Goal: Check status: Check status

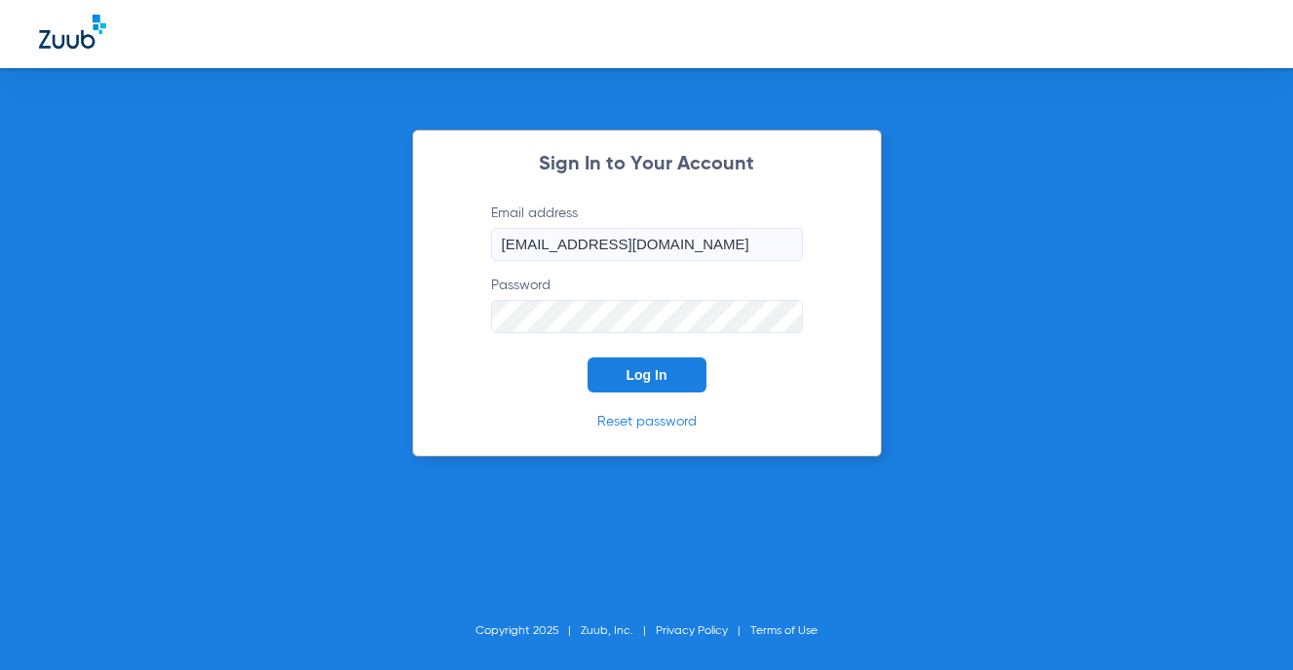
click at [645, 368] on span "Log In" at bounding box center [647, 375] width 41 height 16
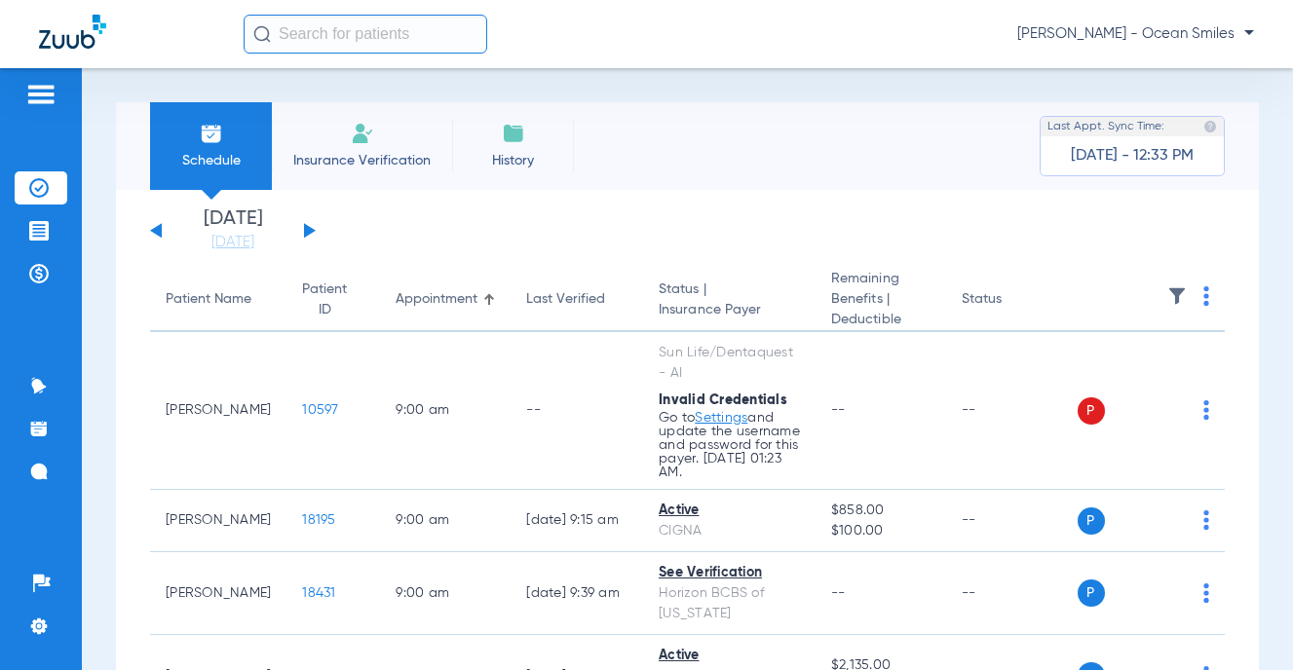
click at [306, 225] on button at bounding box center [310, 230] width 12 height 15
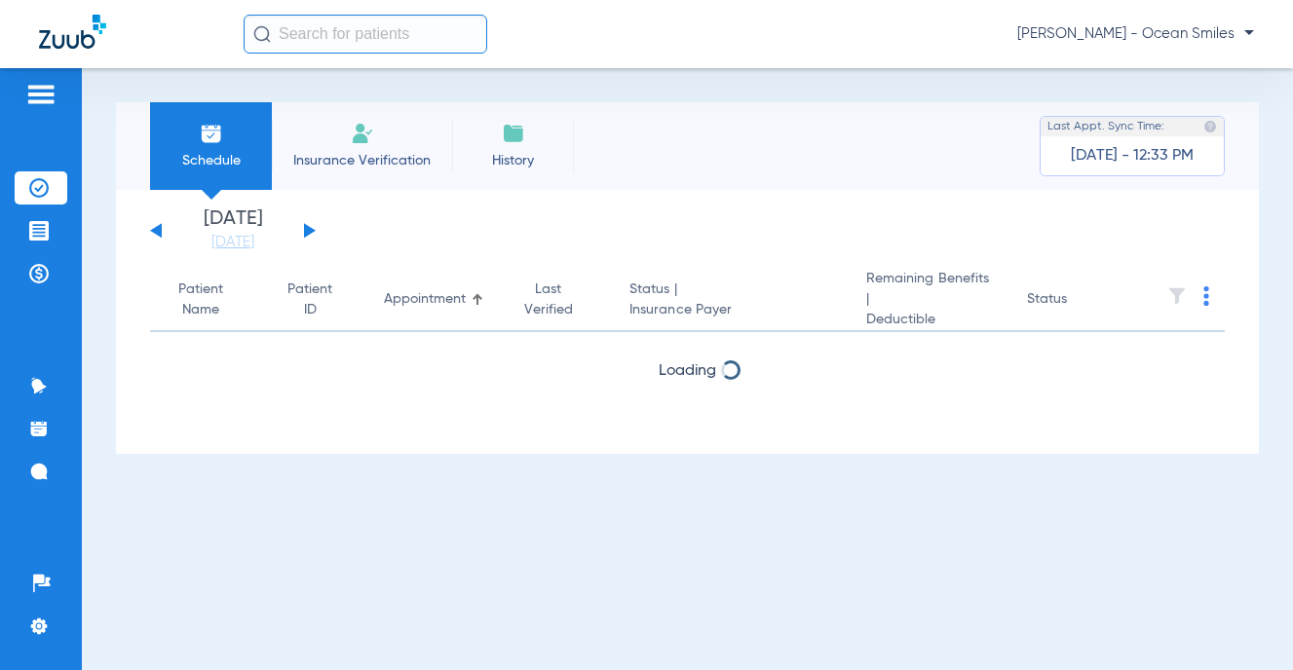
click at [306, 225] on button at bounding box center [310, 230] width 12 height 15
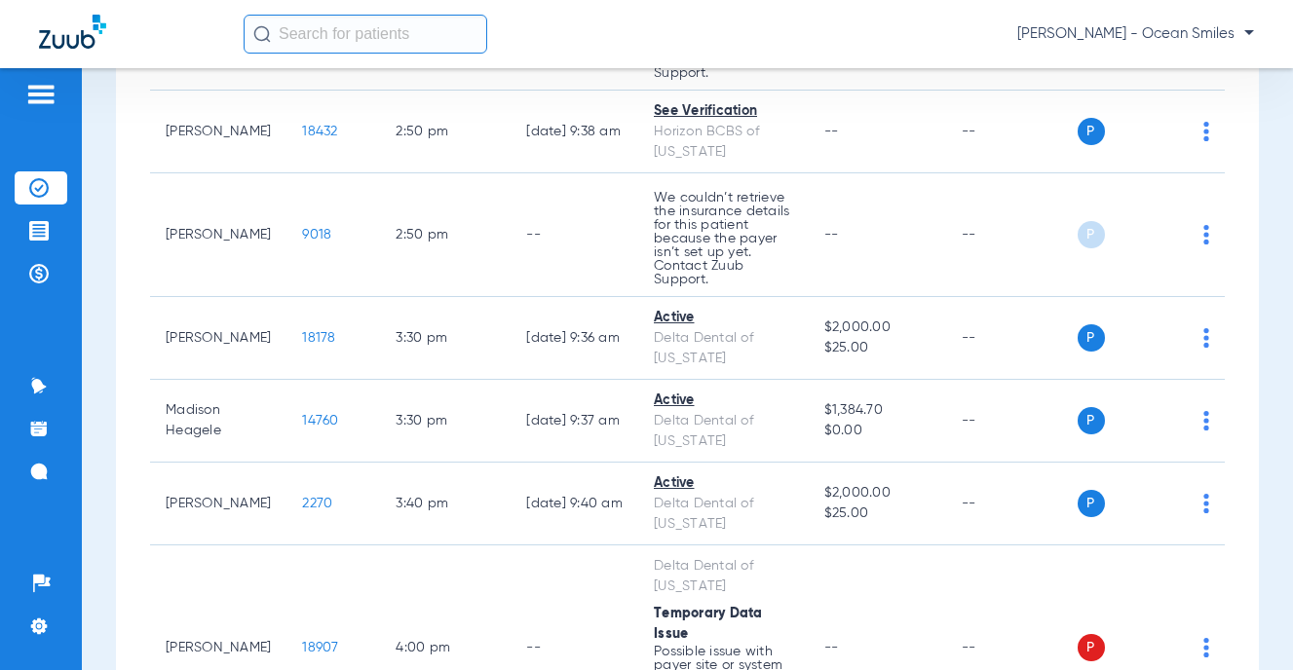
scroll to position [1944, 0]
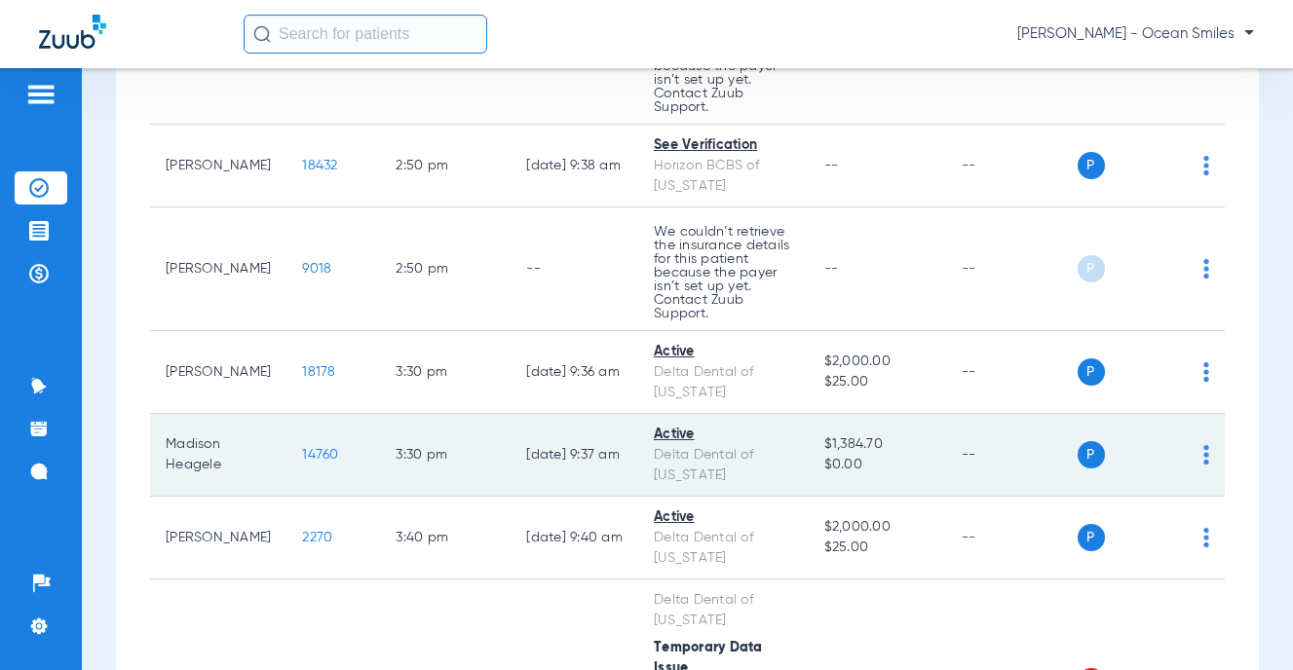
click at [1203, 465] on img at bounding box center [1206, 454] width 6 height 19
